Goal: Use online tool/utility: Utilize a website feature to perform a specific function

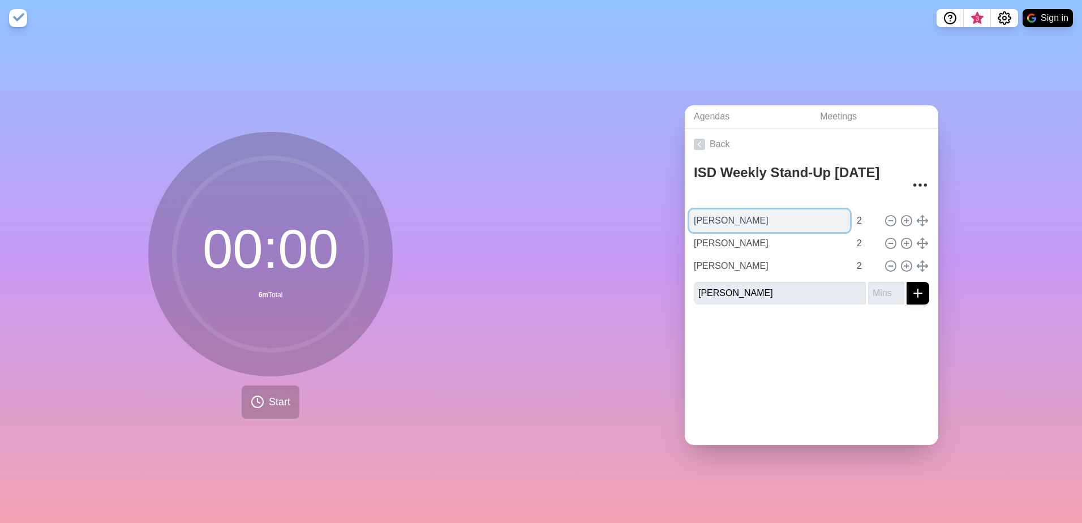
click at [767, 213] on input "[PERSON_NAME]" at bounding box center [769, 220] width 161 height 23
click at [269, 395] on span "Start" at bounding box center [279, 401] width 21 height 15
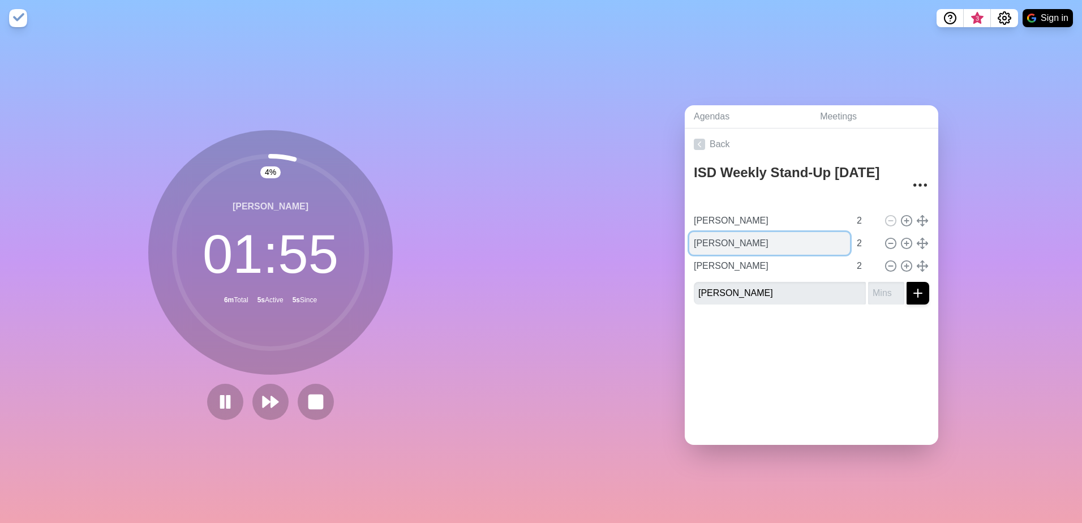
click at [698, 240] on input "[PERSON_NAME]" at bounding box center [769, 243] width 161 height 23
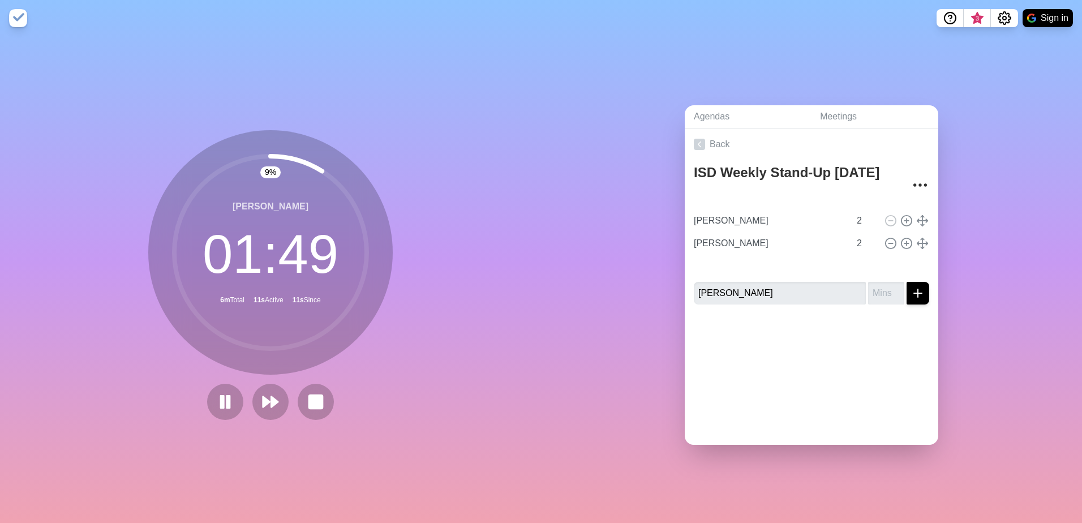
type input "[PERSON_NAME]"
click at [741, 292] on input "[PERSON_NAME]" at bounding box center [780, 293] width 172 height 23
type input "[PERSON_NAME]"
click at [636, 365] on div "Agendas Meetings Back ISD Weekly Stand-Up [DATE] [PERSON_NAME] 2 [PERSON_NAME] …" at bounding box center [811, 279] width 541 height 487
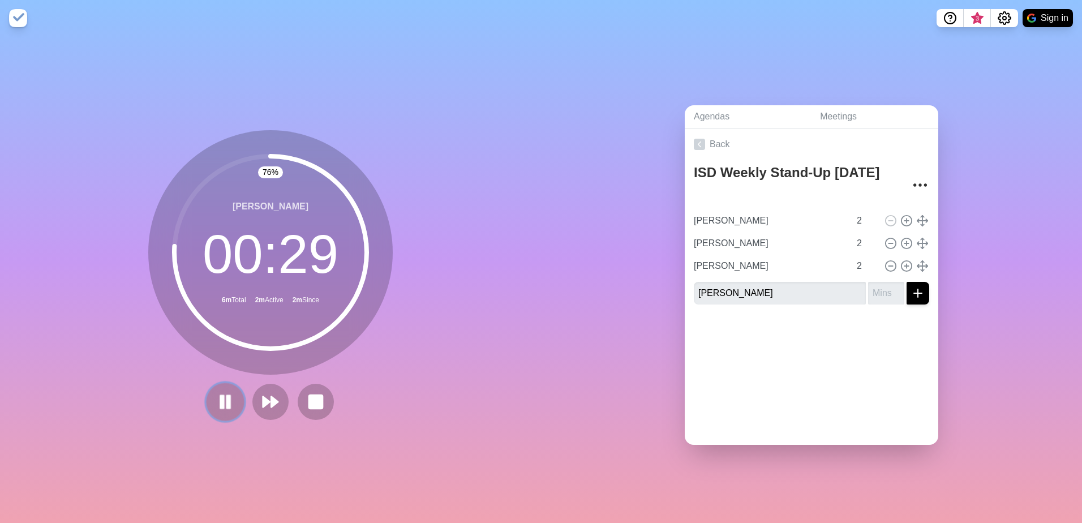
click at [228, 397] on icon at bounding box center [225, 401] width 19 height 19
click at [271, 398] on polygon at bounding box center [274, 401] width 7 height 11
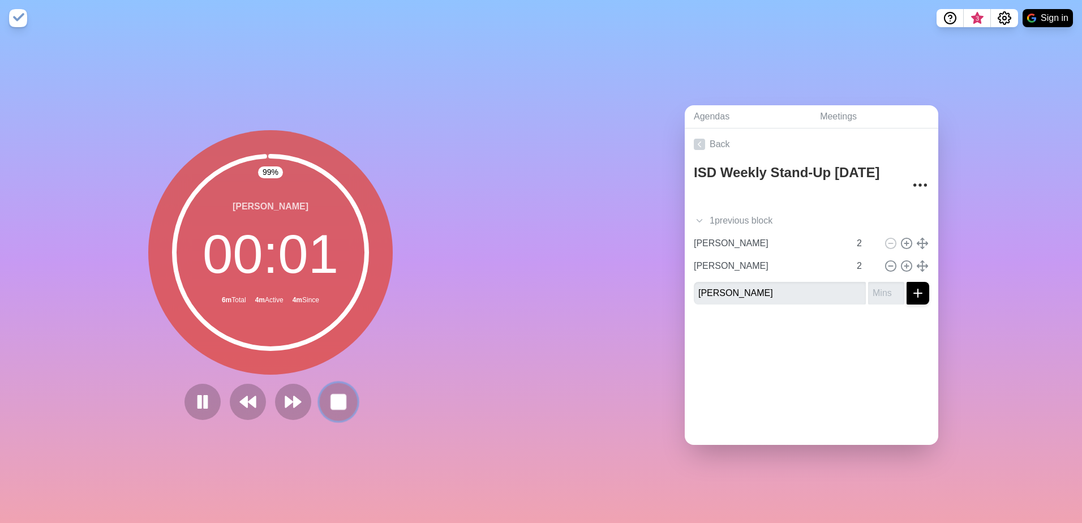
click at [336, 401] on rect at bounding box center [338, 401] width 14 height 14
